Goal: Task Accomplishment & Management: Complete application form

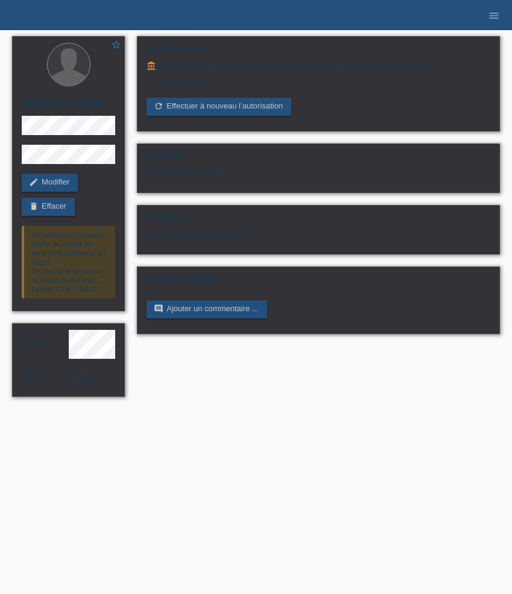
click at [495, 22] on li "menu" at bounding box center [494, 15] width 24 height 31
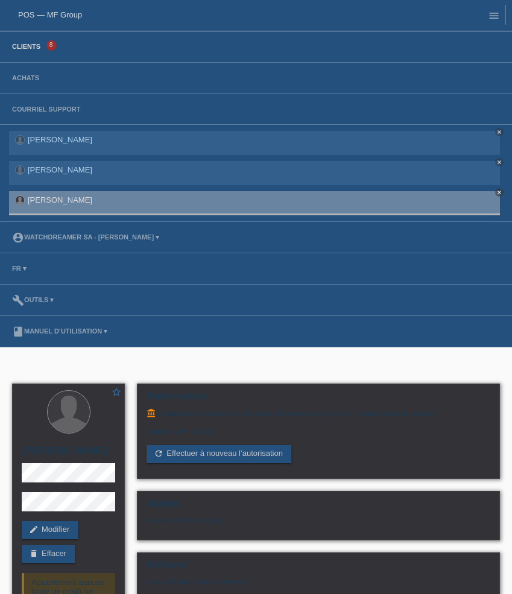
click at [29, 50] on link "Clients" at bounding box center [26, 46] width 40 height 7
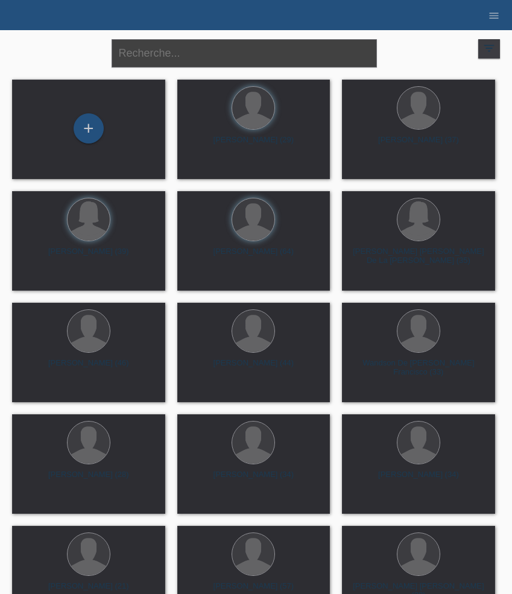
click at [252, 52] on input "text" at bounding box center [244, 53] width 265 height 28
paste input "Pinheiro"
type input "Pinheiro"
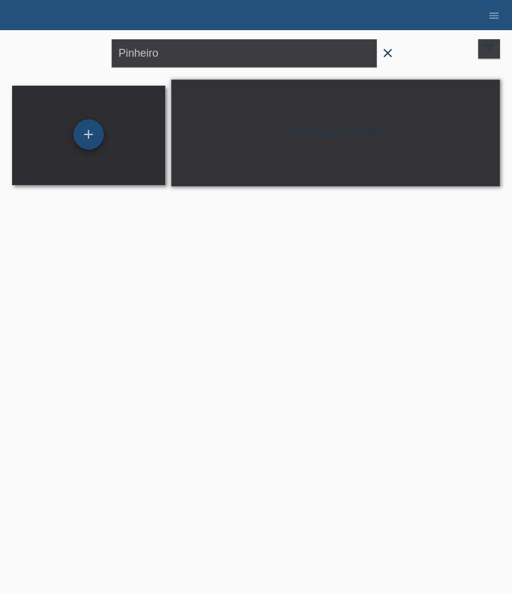
click at [81, 142] on div "+" at bounding box center [89, 134] width 30 height 30
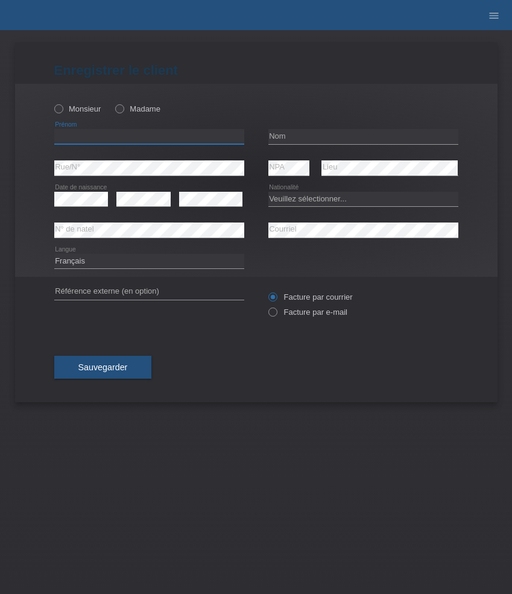
click at [112, 135] on input "text" at bounding box center [149, 136] width 190 height 15
paste input "Mélanie"
type input "Mélanie"
click at [134, 111] on label "Madame" at bounding box center [137, 108] width 45 height 9
click at [123, 111] on input "Madame" at bounding box center [119, 108] width 8 height 8
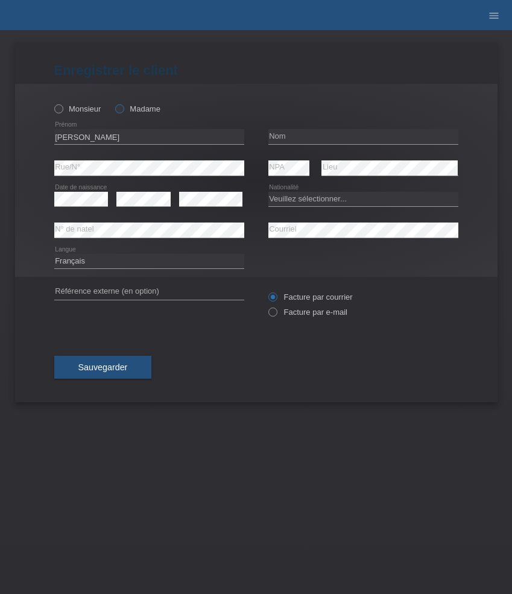
radio input "true"
click at [281, 139] on input "text" at bounding box center [363, 136] width 190 height 15
paste input "Pinheiro"
type input "Pinheiro"
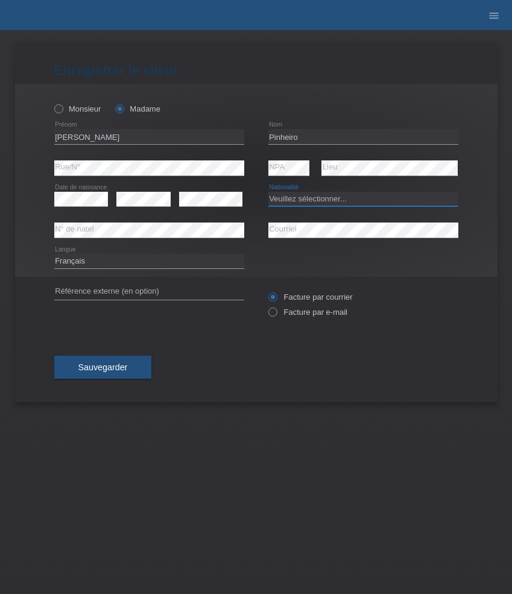
click at [306, 200] on select "Veuillez sélectionner... Suisse Allemagne Autriche Liechtenstein ------------ A…" at bounding box center [363, 199] width 190 height 14
select select "PT"
click at [268, 192] on select "Veuillez sélectionner... Suisse Allemagne Autriche Liechtenstein ------------ A…" at bounding box center [363, 199] width 190 height 14
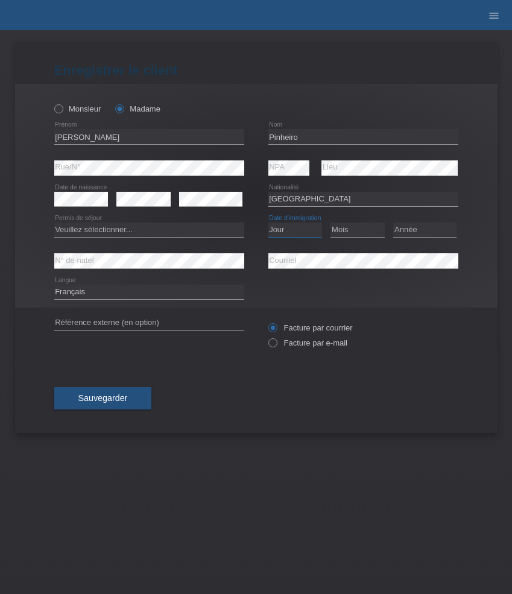
click at [282, 229] on select "Jour 01 02 03 04 05 06 07 08 09 10 11" at bounding box center [295, 230] width 54 height 14
select select "18"
click at [268, 223] on select "Jour 01 02 03 04 05 06 07 08 09 10 11" at bounding box center [295, 230] width 54 height 14
click at [345, 229] on select "Mois 01 02 03 04 05 06 07 08 09 10 11" at bounding box center [358, 230] width 54 height 14
select select "06"
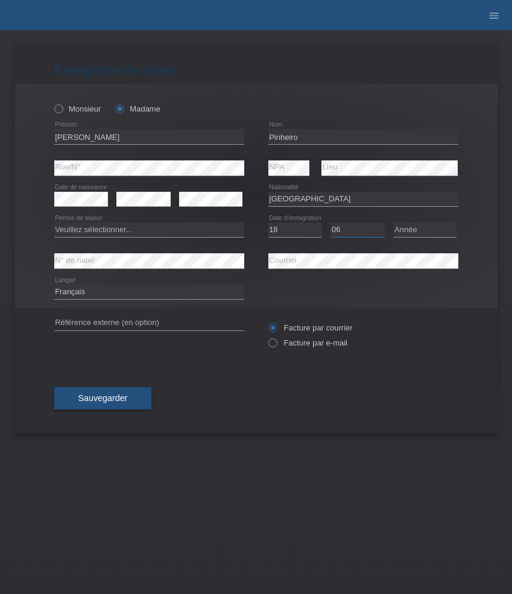
click at [331, 223] on select "Mois 01 02 03 04 05 06 07 08 09 10 11" at bounding box center [358, 230] width 54 height 14
click at [422, 229] on select "Année 2025 2024 2023 2022 2021 2020 2019 2018 2017 2016 2015 2014 2013 2012 201…" at bounding box center [424, 230] width 63 height 14
select select "1994"
click at [393, 223] on select "Année 2025 2024 2023 2022 2021 2020 2019 2018 2017 2016 2015 2014 2013 2012 201…" at bounding box center [424, 230] width 63 height 14
click at [291, 345] on label "Facture par e-mail" at bounding box center [307, 342] width 79 height 9
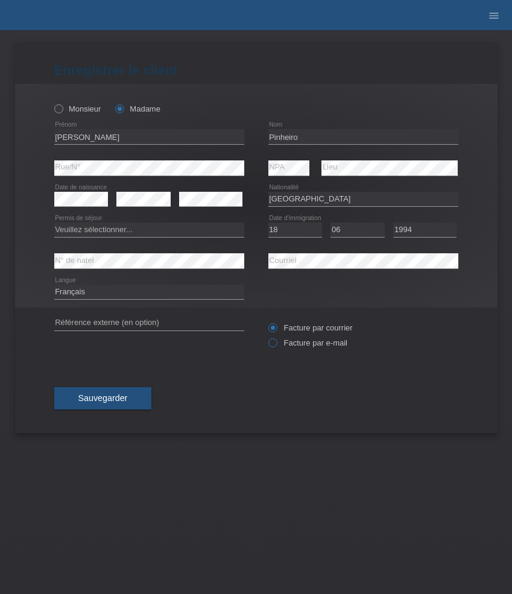
click at [276, 345] on input "Facture par e-mail" at bounding box center [272, 345] width 8 height 15
radio input "true"
click at [121, 396] on span "Sauvegarder" at bounding box center [102, 398] width 49 height 10
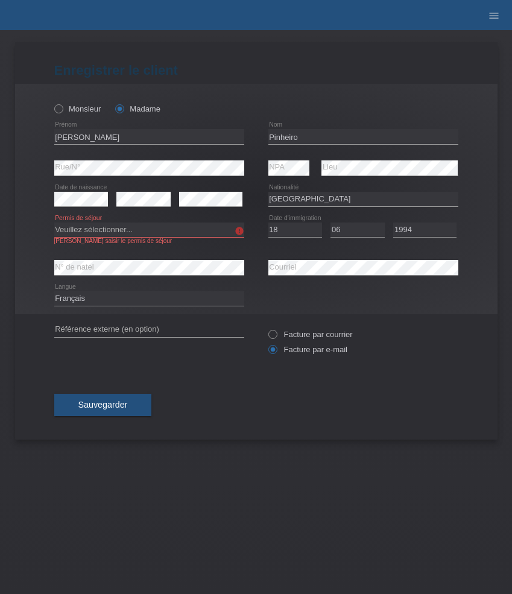
click at [134, 235] on select "Veuillez sélectionner... C B B - Statut de réfugié Autre" at bounding box center [149, 230] width 190 height 14
select select "C"
click at [54, 223] on select "Veuillez sélectionner... C B B - Statut de réfugié Autre" at bounding box center [149, 230] width 190 height 14
click at [121, 404] on span "Sauvegarder" at bounding box center [102, 405] width 49 height 10
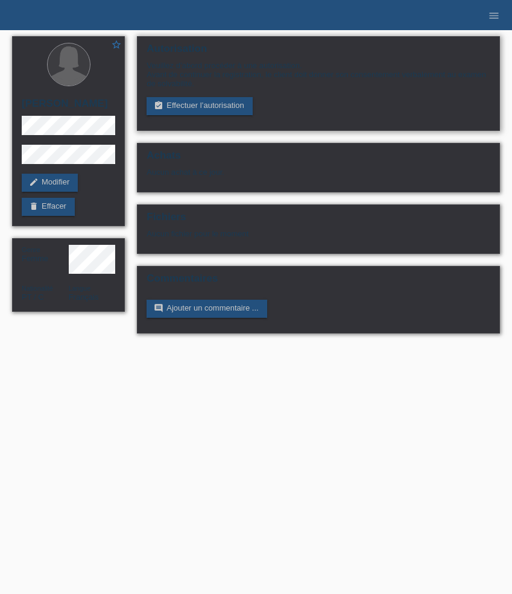
click at [203, 95] on div "Veuillez d’abord procéder à une autorisation. Avant de continuer la registratio…" at bounding box center [319, 88] width 344 height 54
click at [203, 104] on link "assignment_turned_in Effectuer l’autorisation" at bounding box center [200, 106] width 106 height 18
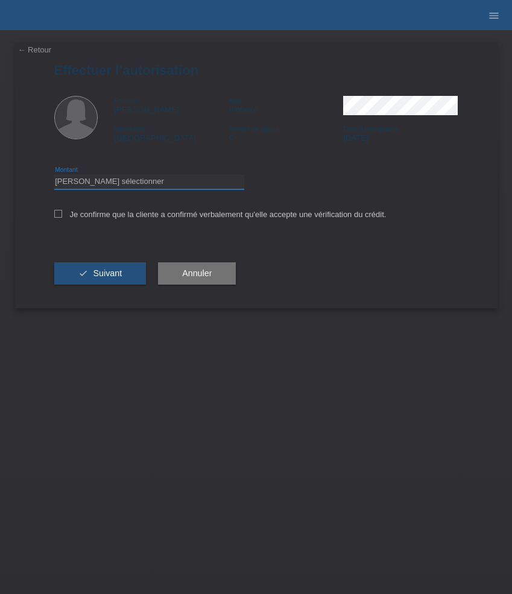
click at [181, 182] on select "Veuillez sélectionner CHF 1.00 - CHF 499.00 CHF 500.00 - CHF 1'999.00 CHF 2'000…" at bounding box center [149, 181] width 190 height 14
select select "3"
click at [54, 176] on select "Veuillez sélectionner CHF 1.00 - CHF 499.00 CHF 500.00 - CHF 1'999.00 CHF 2'000…" at bounding box center [149, 181] width 190 height 14
click at [116, 219] on label "Je confirme que la cliente a confirmé verbalement qu'elle accepte une vérificat…" at bounding box center [220, 214] width 332 height 9
click at [62, 218] on input "Je confirme que la cliente a confirmé verbalement qu'elle accepte une vérificat…" at bounding box center [58, 214] width 8 height 8
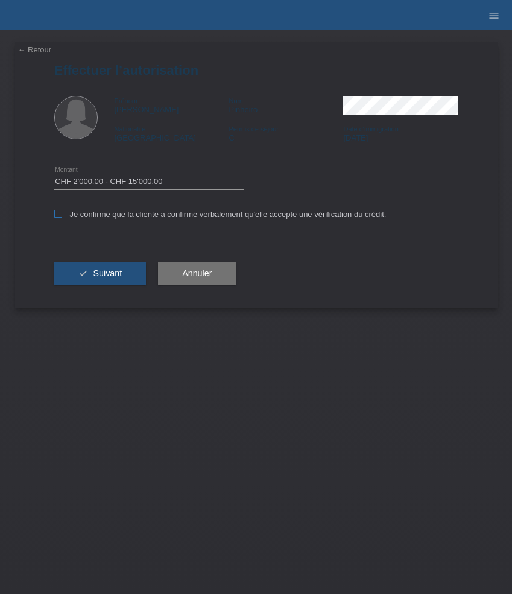
checkbox input "true"
click at [117, 277] on span "Suivant" at bounding box center [107, 273] width 29 height 10
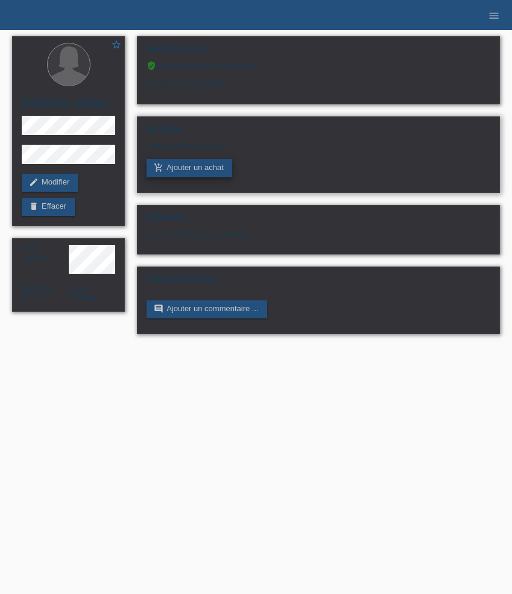
click at [194, 170] on link "add_shopping_cart Ajouter un achat" at bounding box center [190, 168] width 86 height 18
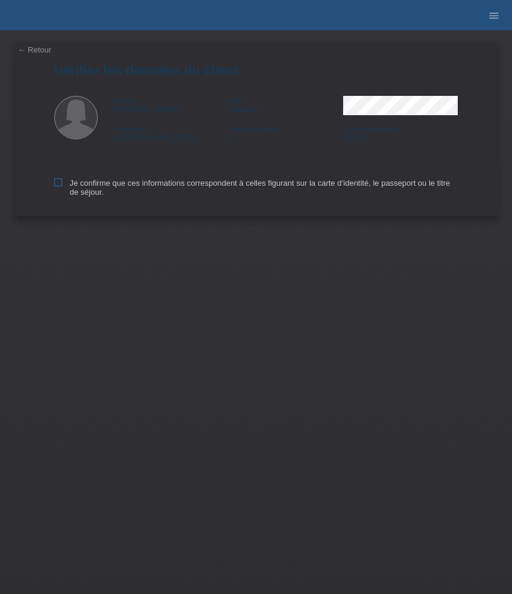
click at [63, 182] on label "Je confirme que ces informations correspondent à celles figurant sur la carte d…" at bounding box center [256, 188] width 404 height 18
click at [62, 182] on input "Je confirme que ces informations correspondent à celles figurant sur la carte d…" at bounding box center [58, 183] width 8 height 8
checkbox input "true"
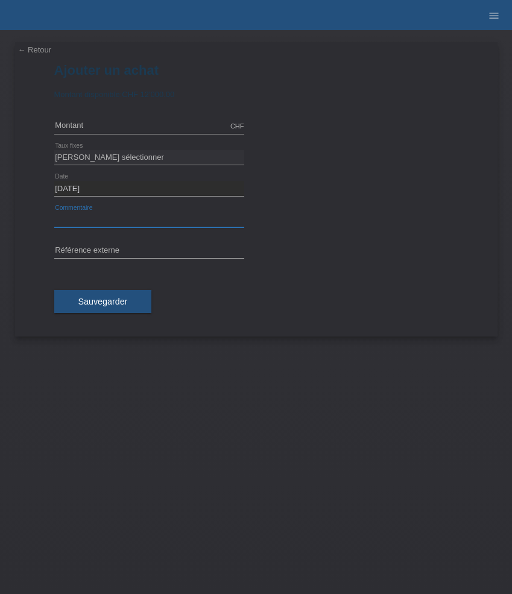
click at [118, 217] on input "text" at bounding box center [149, 219] width 190 height 15
paste input "Messika Baby Move Pavé - White gold 04322-WG"
type input "Messika Baby Move Pavé - White gold 04322-WG"
click at [163, 245] on input "text" at bounding box center [149, 251] width 190 height 15
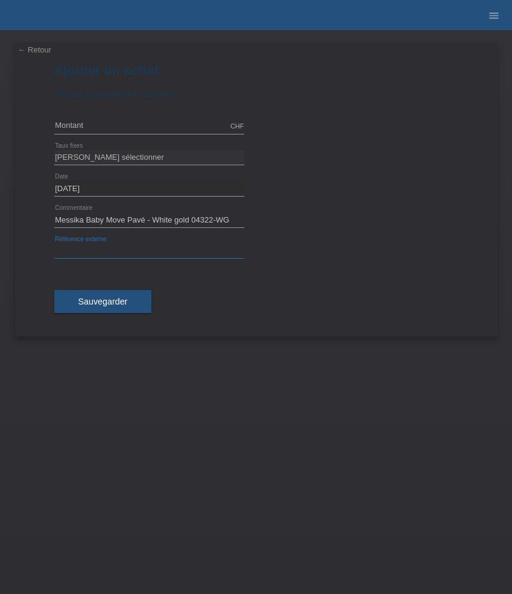
paste input "525511"
type input "525511"
click at [103, 123] on input "text" at bounding box center [149, 126] width 190 height 15
type input "3530.00"
click at [95, 163] on select "Veuillez sélectionner 6 versements 12 versements 24 versements 36 versements 48…" at bounding box center [149, 157] width 190 height 14
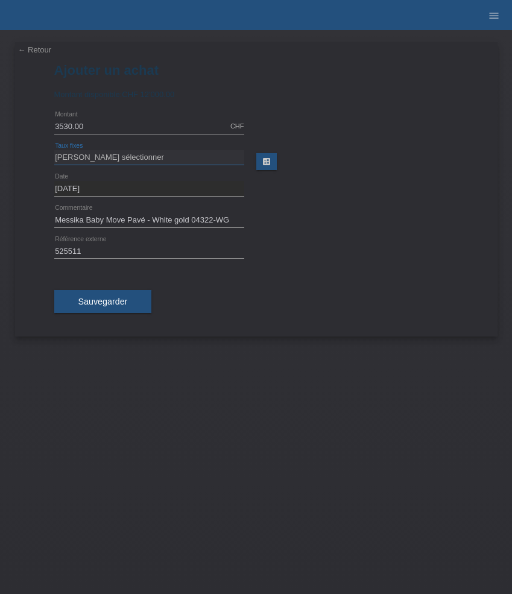
select select "626"
click at [54, 150] on select "Veuillez sélectionner 6 versements 12 versements 24 versements 36 versements 48…" at bounding box center [149, 157] width 190 height 14
click at [107, 302] on span "Sauvegarder" at bounding box center [102, 302] width 49 height 10
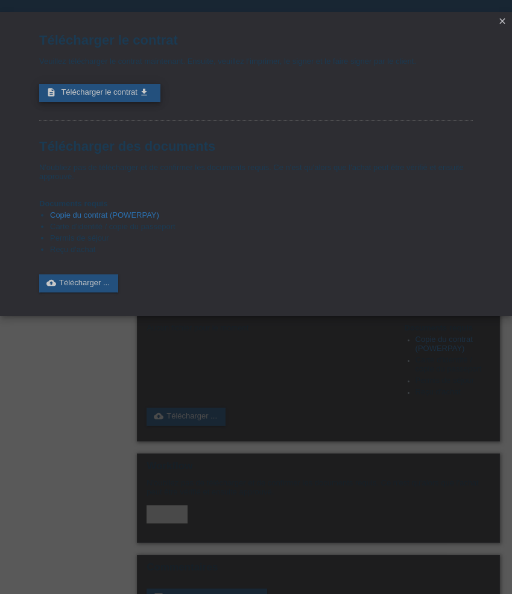
click at [112, 97] on span "Télécharger le contrat" at bounding box center [99, 91] width 76 height 9
click at [503, 21] on icon "close" at bounding box center [503, 21] width 10 height 10
